Goal: Information Seeking & Learning: Learn about a topic

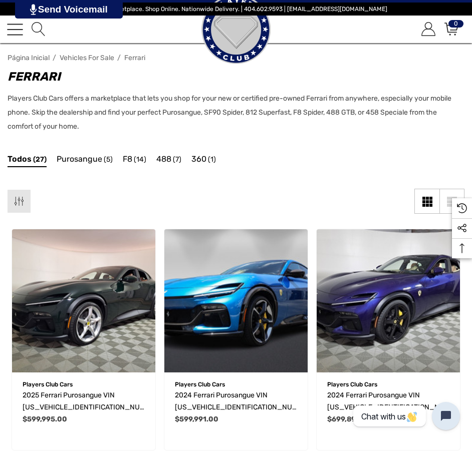
click at [43, 32] on icon "Pesquisar Pesquisar loja" at bounding box center [39, 29] width 14 height 14
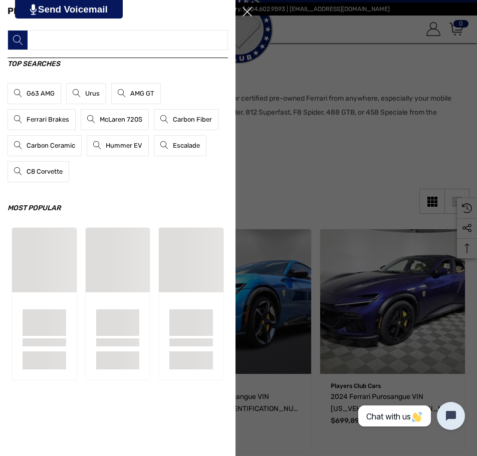
click at [105, 45] on input "Pesquisar" at bounding box center [118, 40] width 220 height 20
type input "***"
click at [8, 30] on button "Pesquisar" at bounding box center [18, 40] width 20 height 20
